Goal: Find specific page/section: Find specific page/section

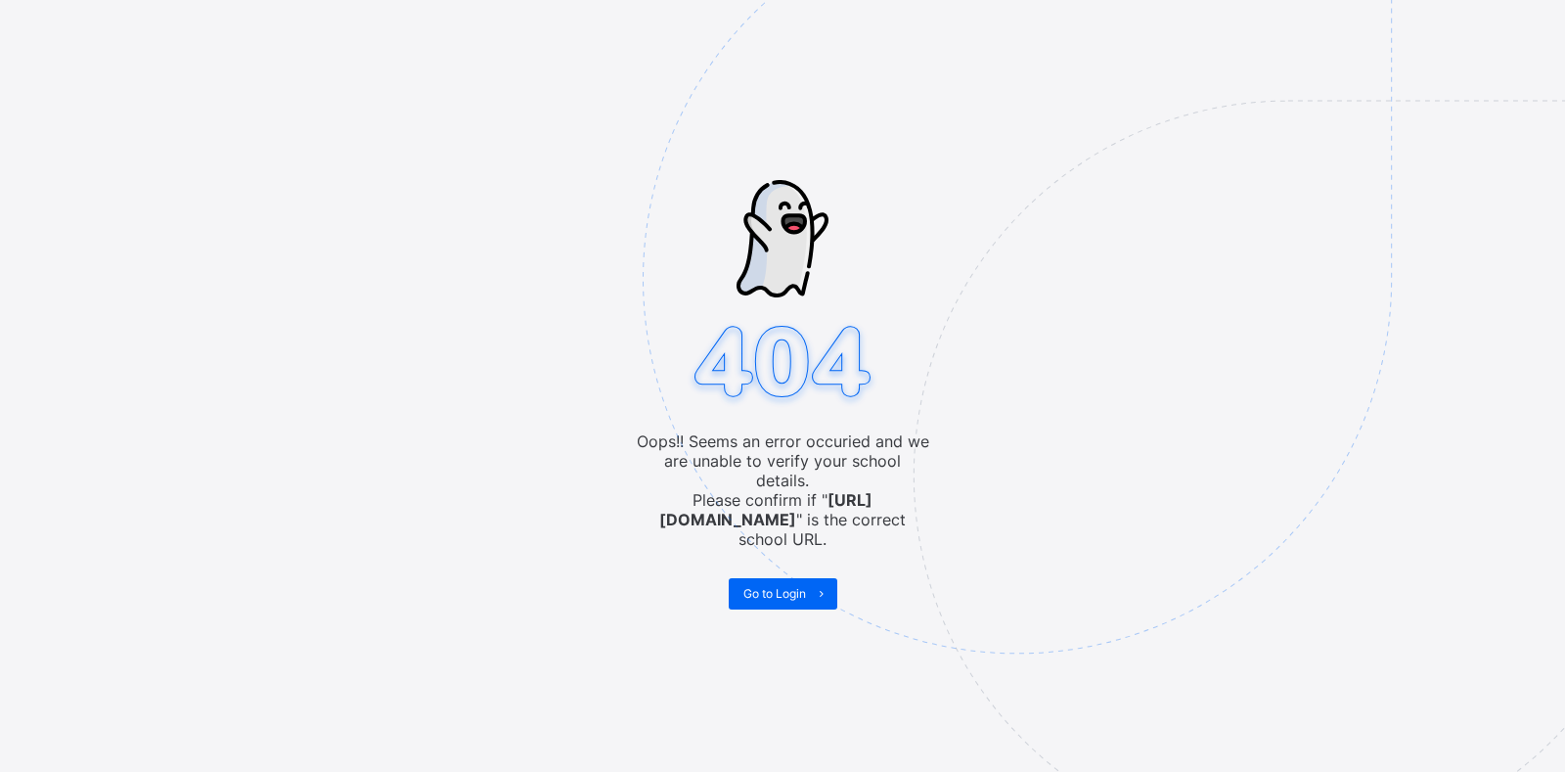
click at [787, 563] on img at bounding box center [1153, 377] width 1020 height 946
click at [782, 586] on span "Go to Login" at bounding box center [775, 593] width 63 height 15
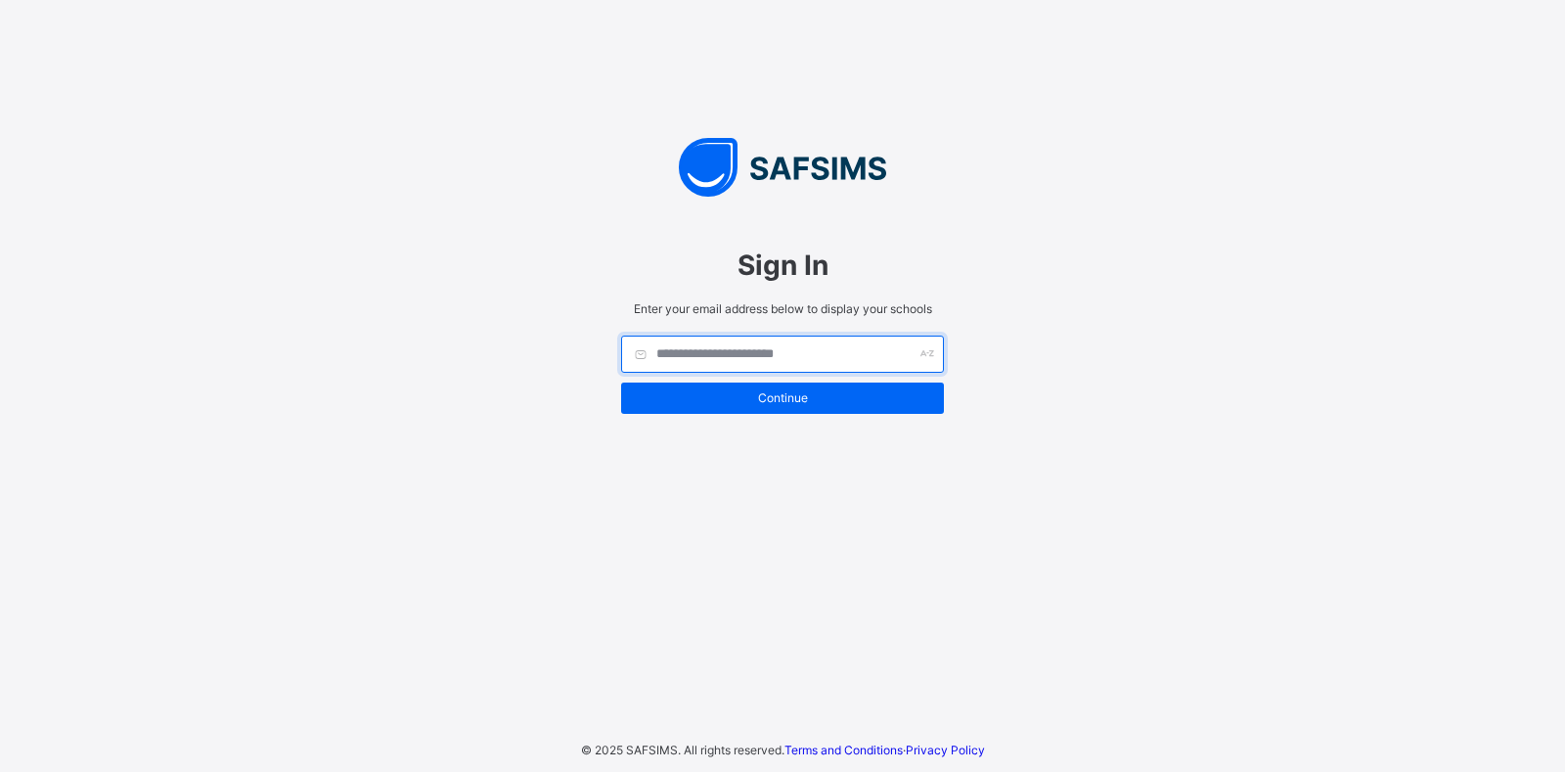
click at [727, 356] on input "text" at bounding box center [782, 354] width 323 height 37
type input "**********"
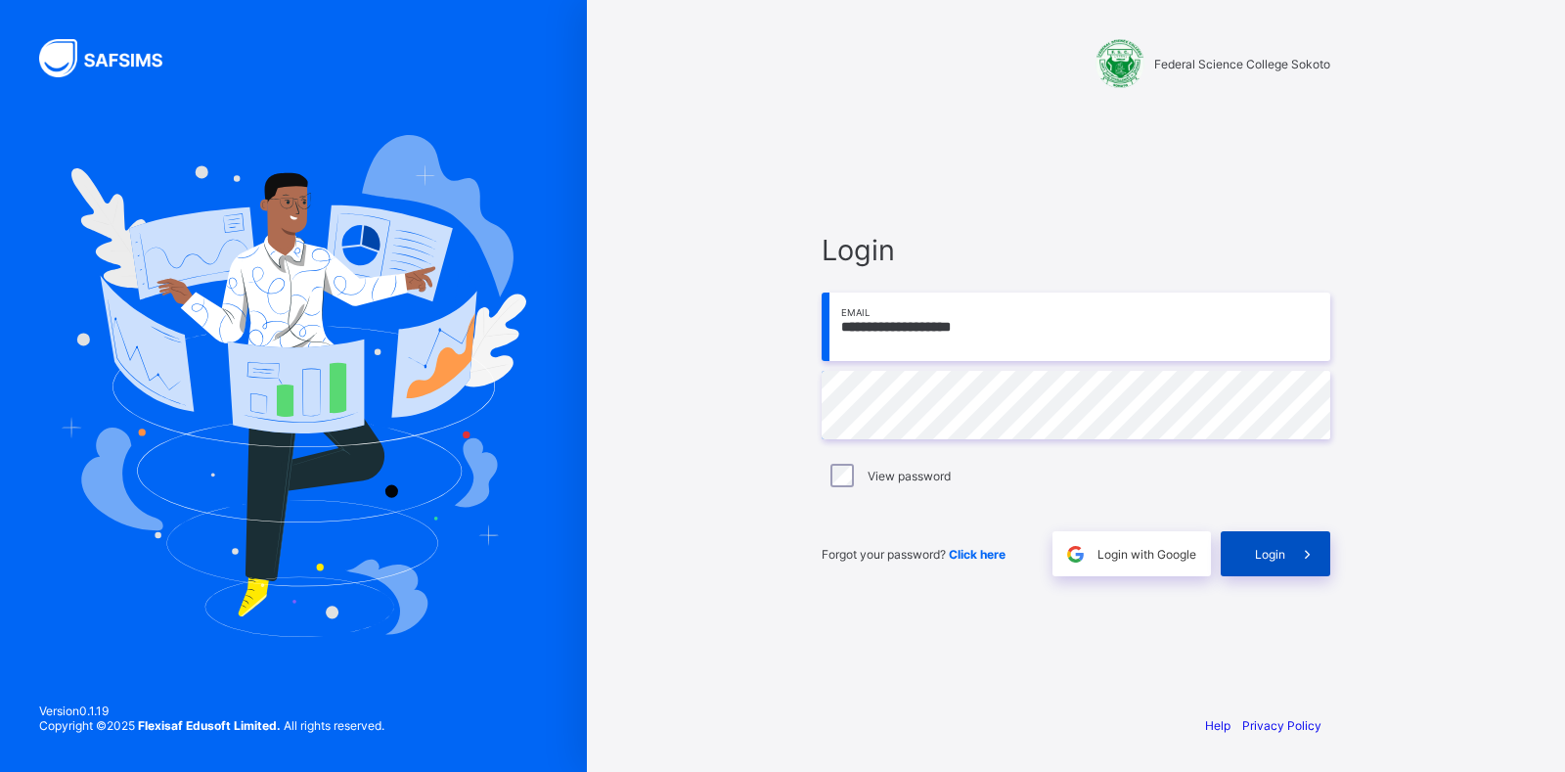
click at [1259, 545] on div "Login" at bounding box center [1276, 553] width 110 height 45
click at [1284, 545] on div "Login" at bounding box center [1276, 553] width 110 height 45
click at [1248, 548] on div "Login" at bounding box center [1276, 553] width 110 height 45
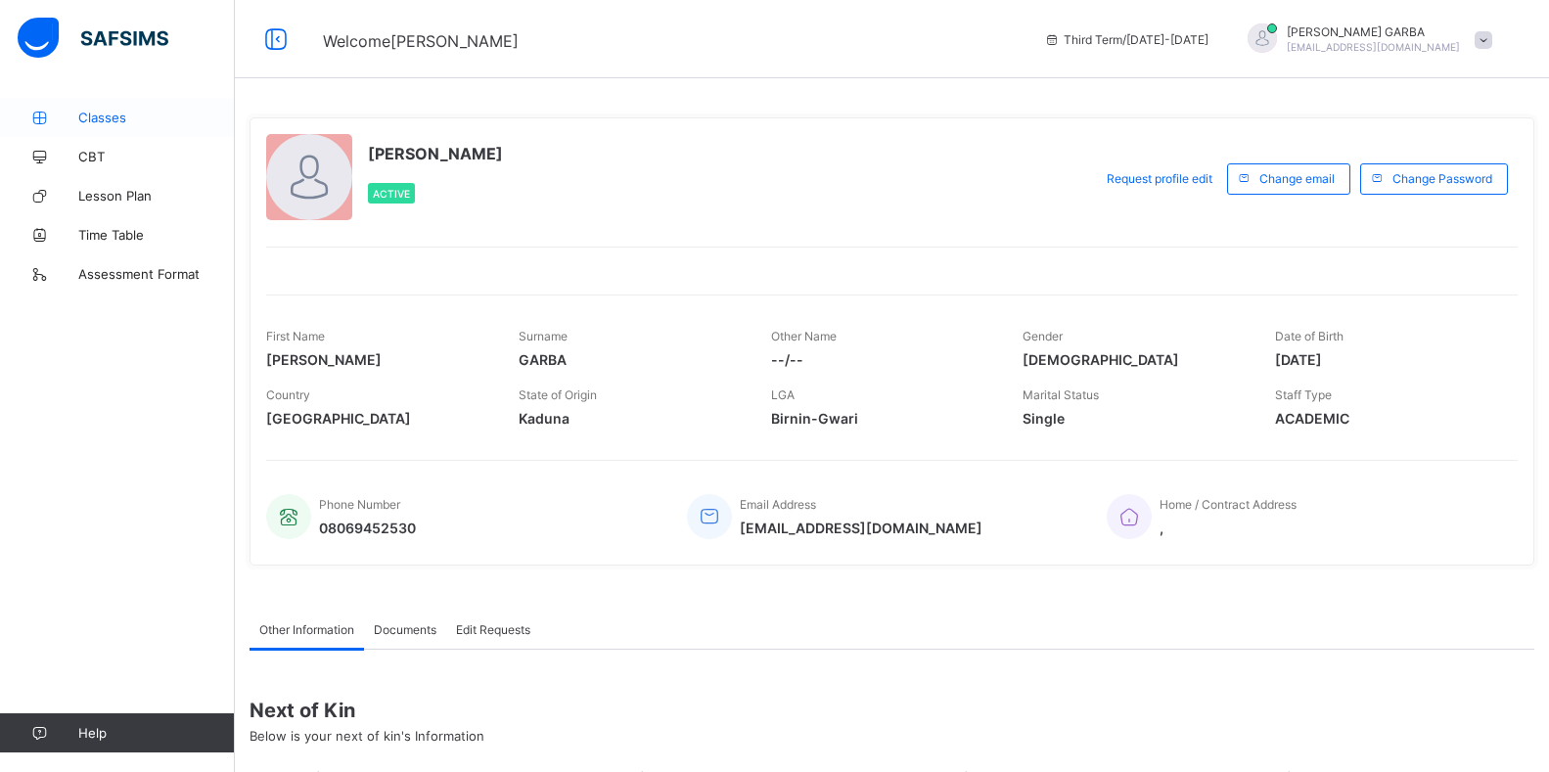
click at [117, 114] on span "Classes" at bounding box center [156, 118] width 157 height 16
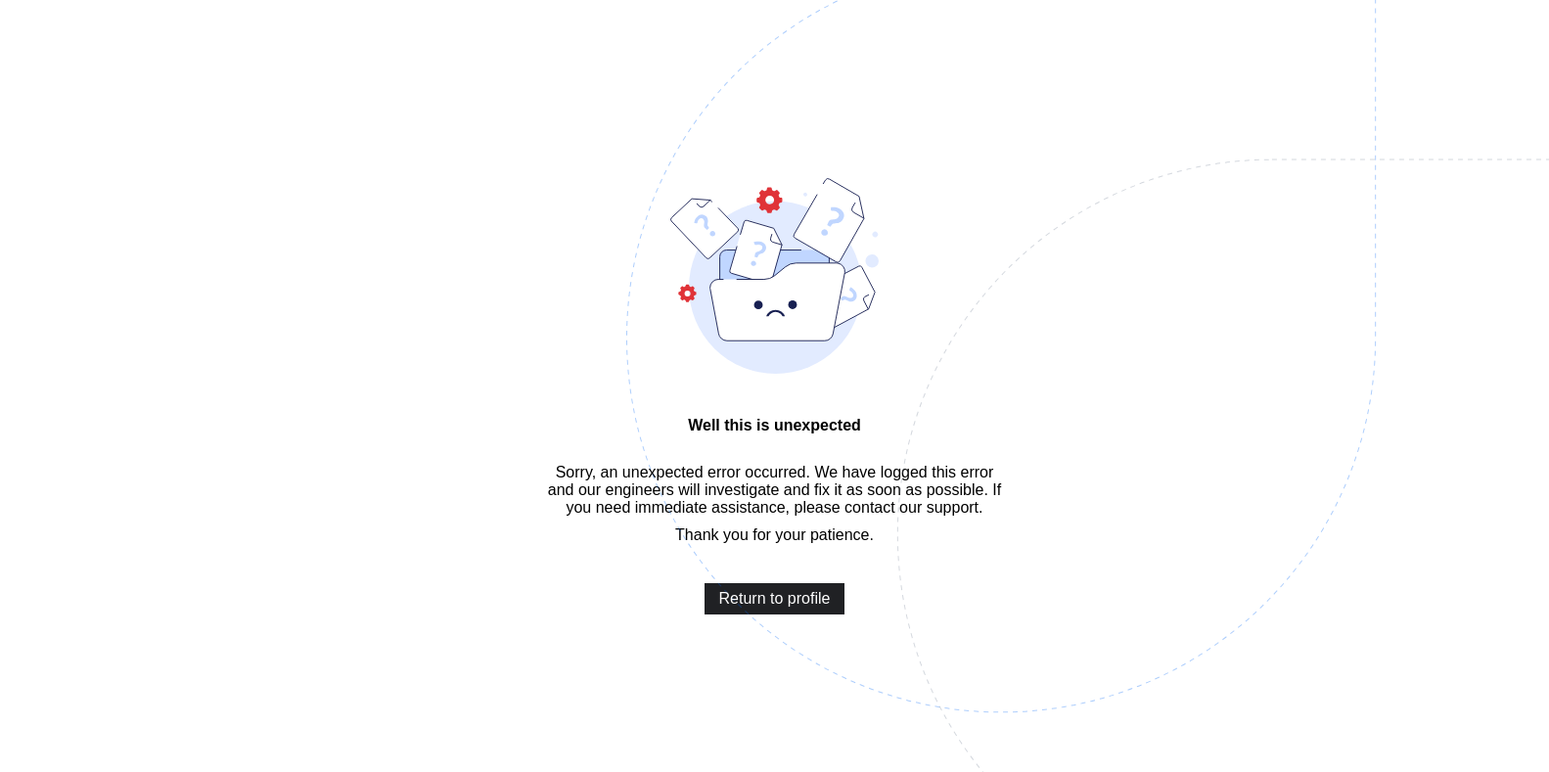
click at [746, 608] on span "Return to profile" at bounding box center [775, 599] width 112 height 18
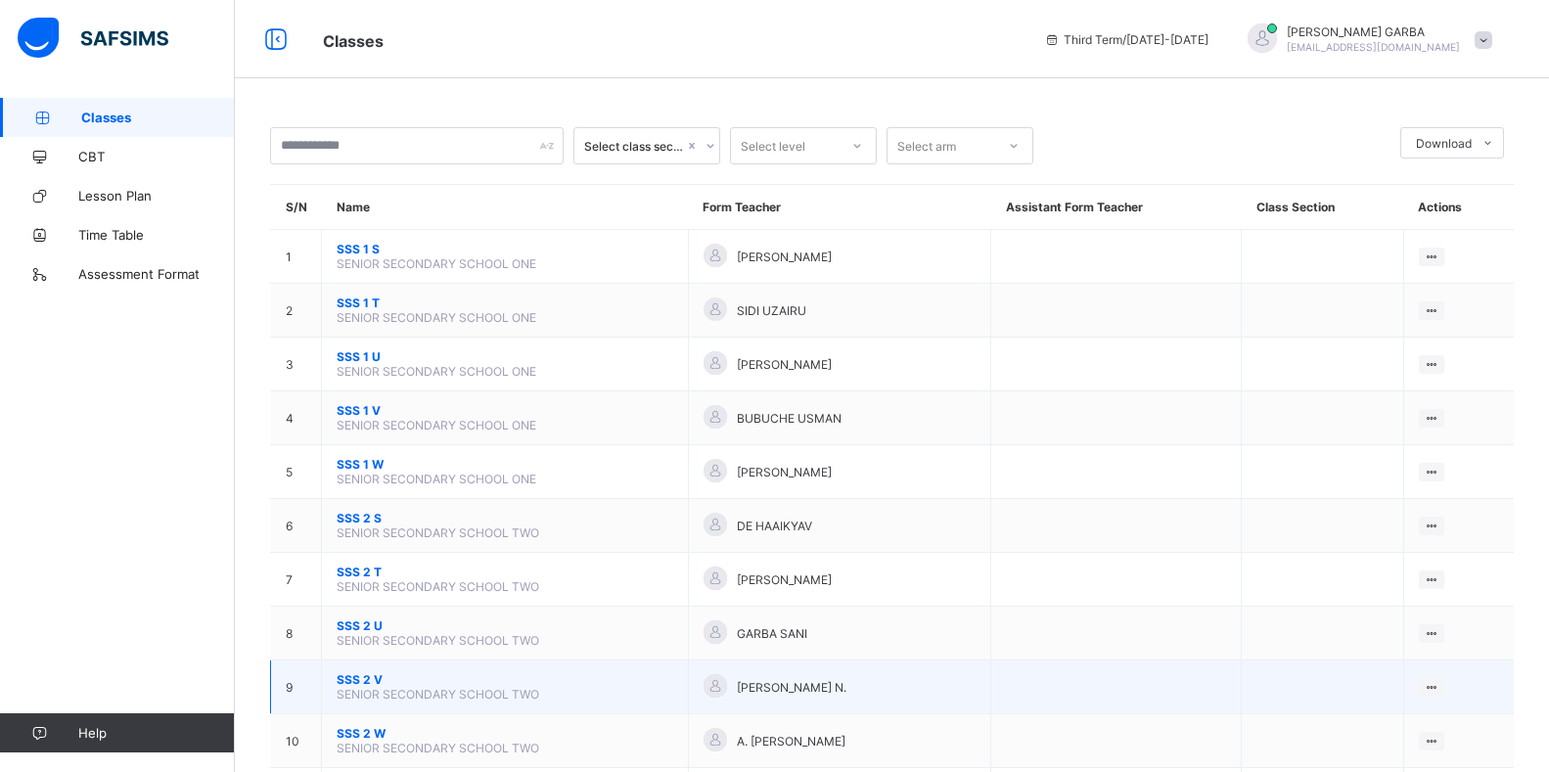
click at [366, 681] on span "SSS 2 V" at bounding box center [505, 679] width 337 height 15
